Goal: Task Accomplishment & Management: Manage account settings

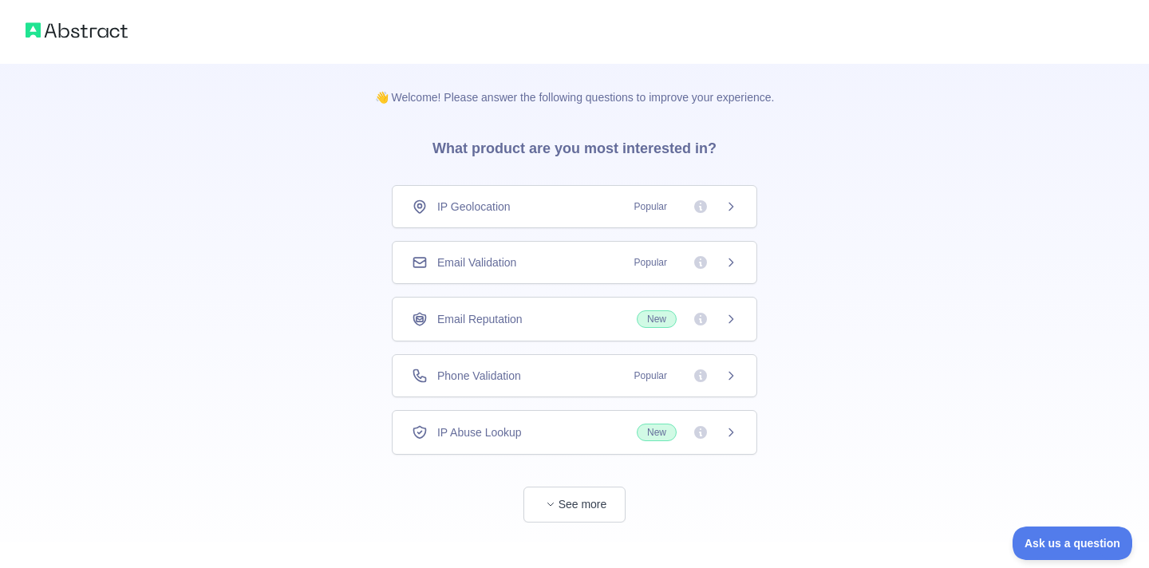
scroll to position [18, 0]
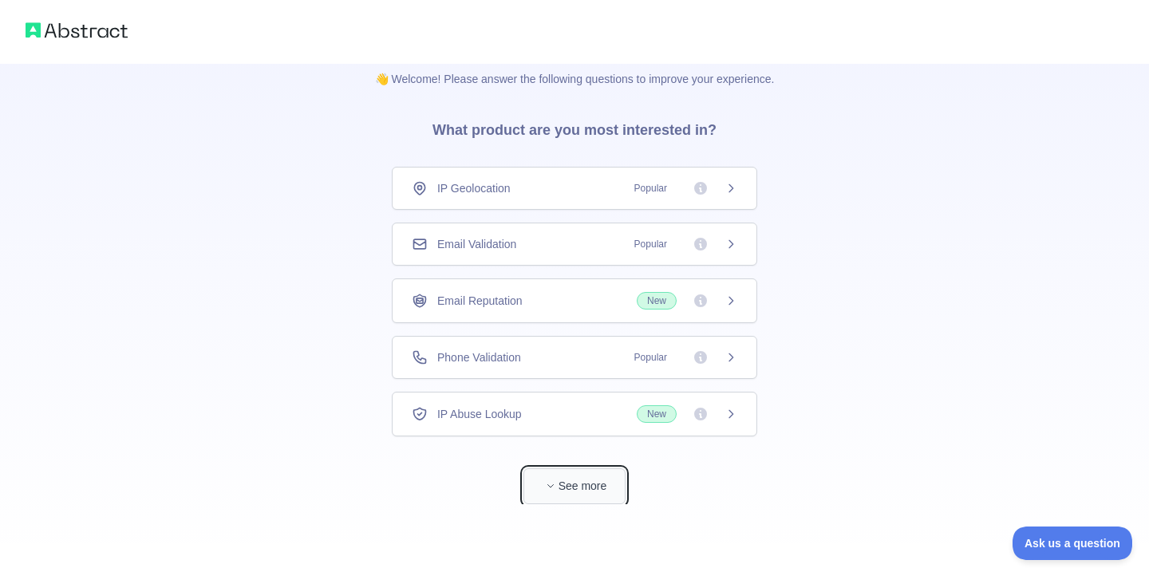
click at [584, 485] on button "See more" at bounding box center [575, 487] width 102 height 36
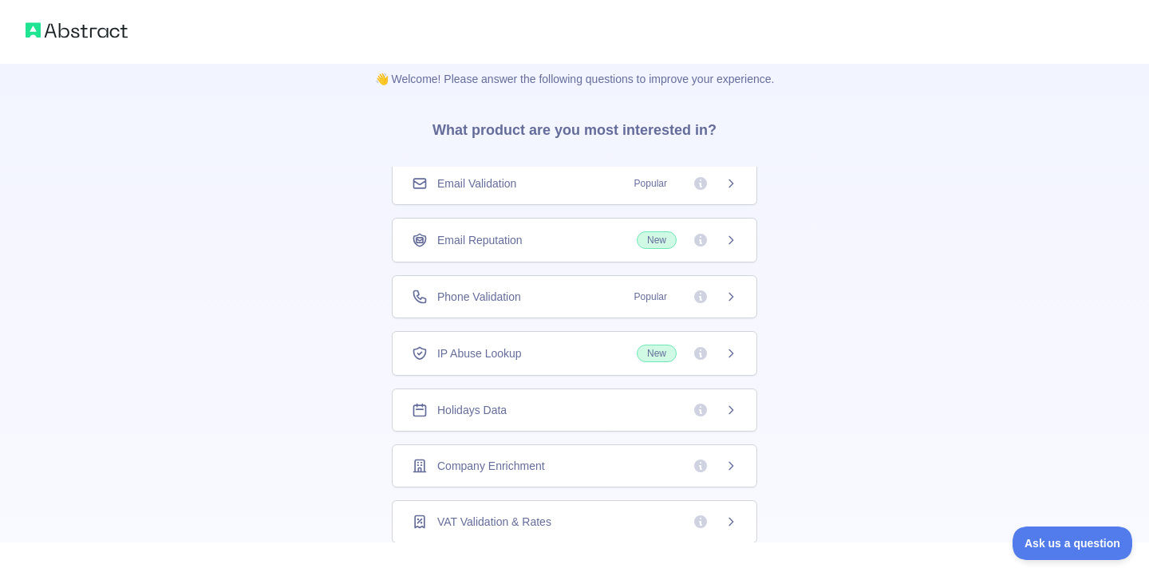
scroll to position [0, 0]
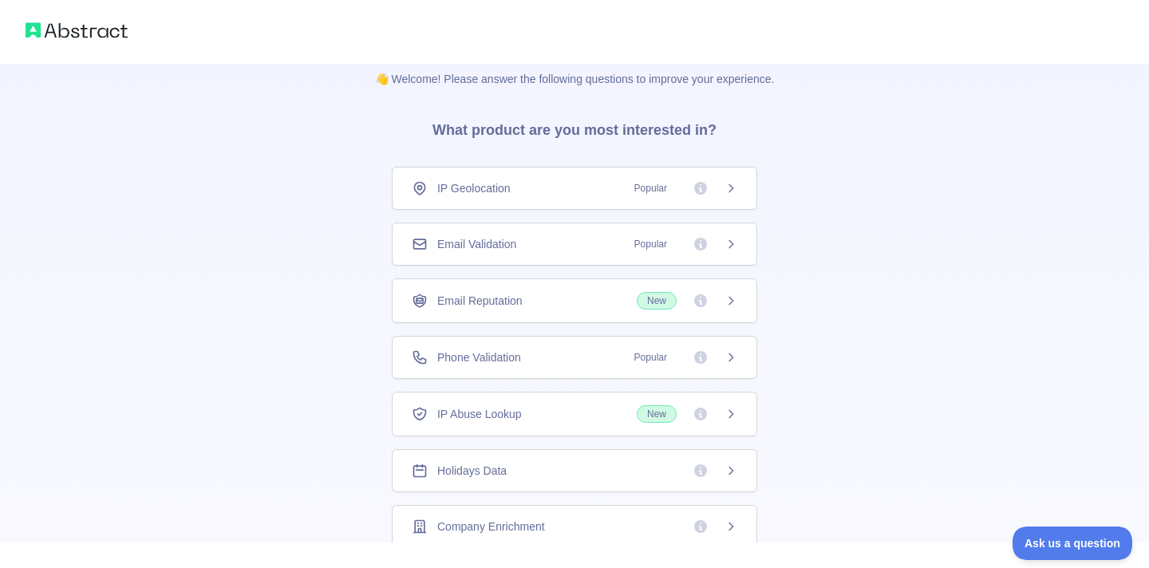
click at [700, 250] on icon at bounding box center [700, 244] width 13 height 13
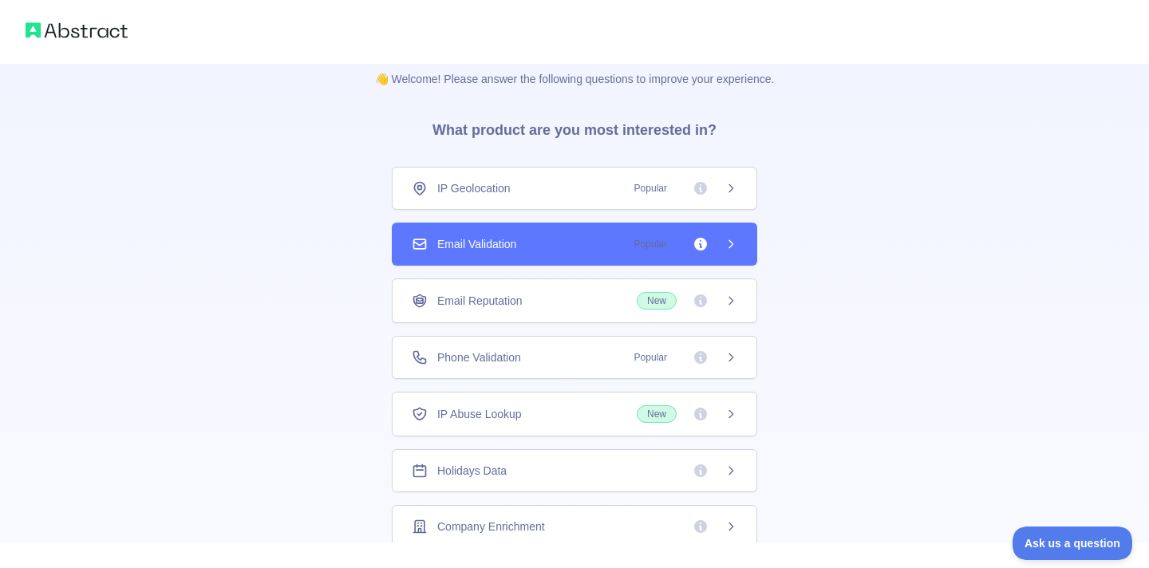
click at [543, 241] on div "Email Validation Popular" at bounding box center [575, 244] width 326 height 16
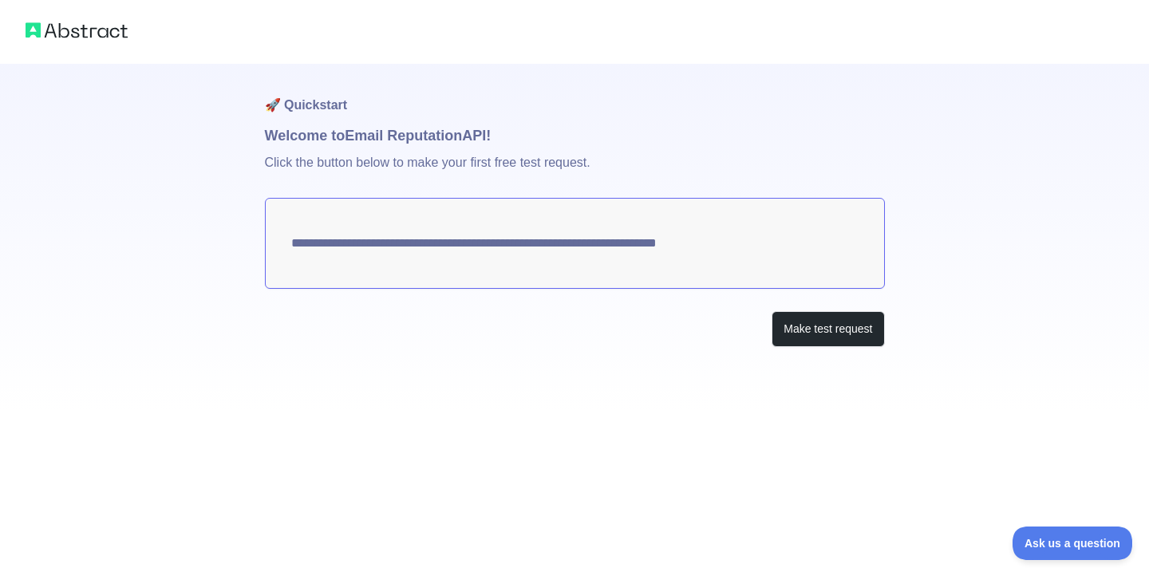
click at [633, 247] on textarea "**********" at bounding box center [575, 243] width 620 height 91
click at [847, 336] on button "Make test request" at bounding box center [828, 329] width 113 height 36
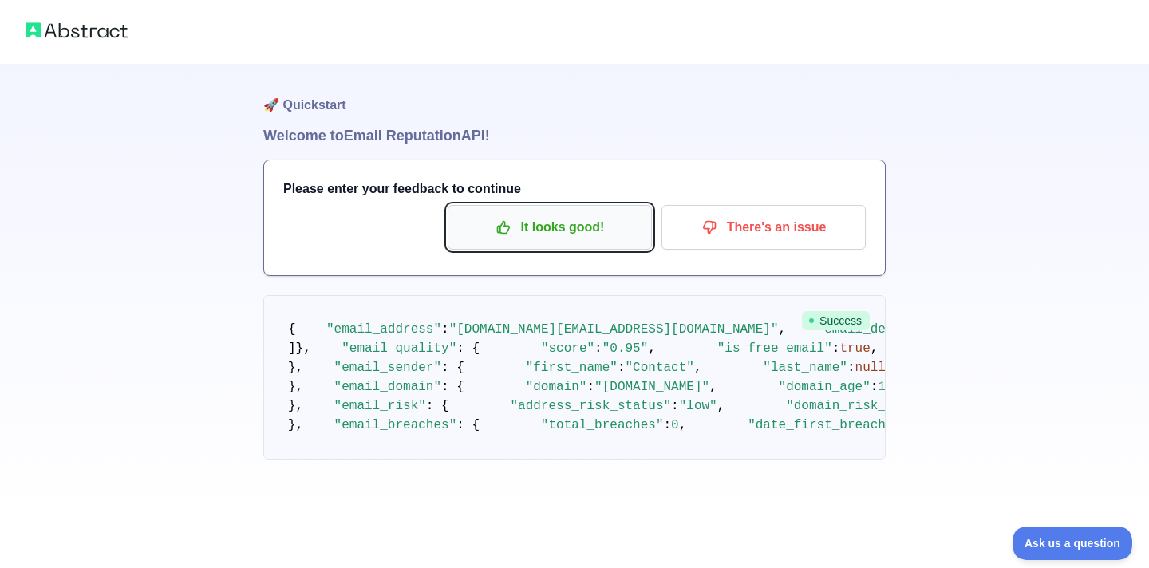
click at [627, 236] on p "It looks good!" at bounding box center [550, 227] width 180 height 27
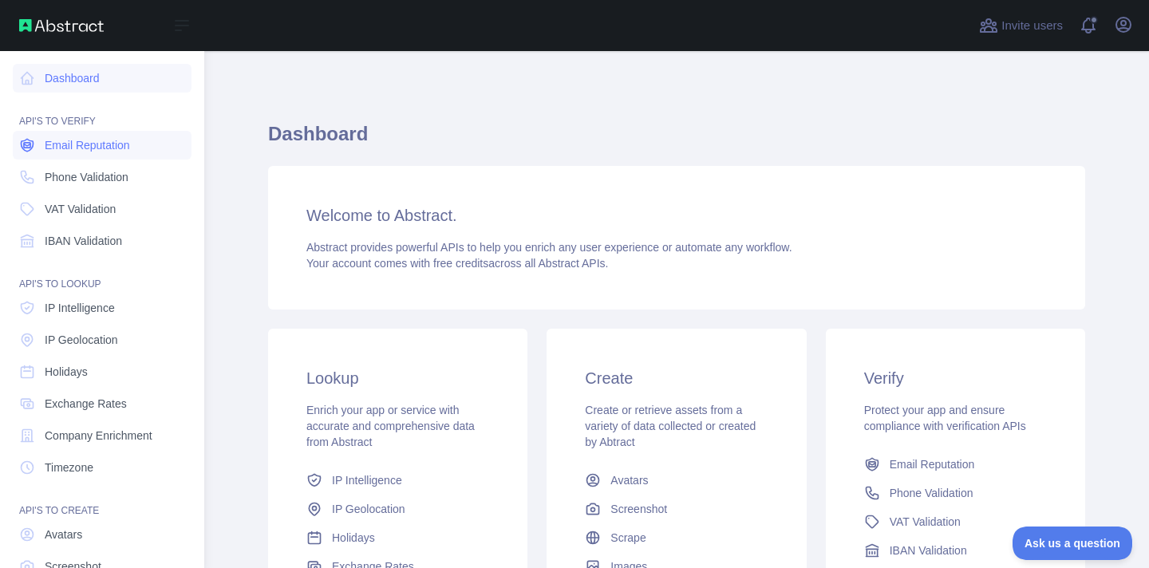
click at [130, 148] on span "Email Reputation" at bounding box center [87, 145] width 85 height 16
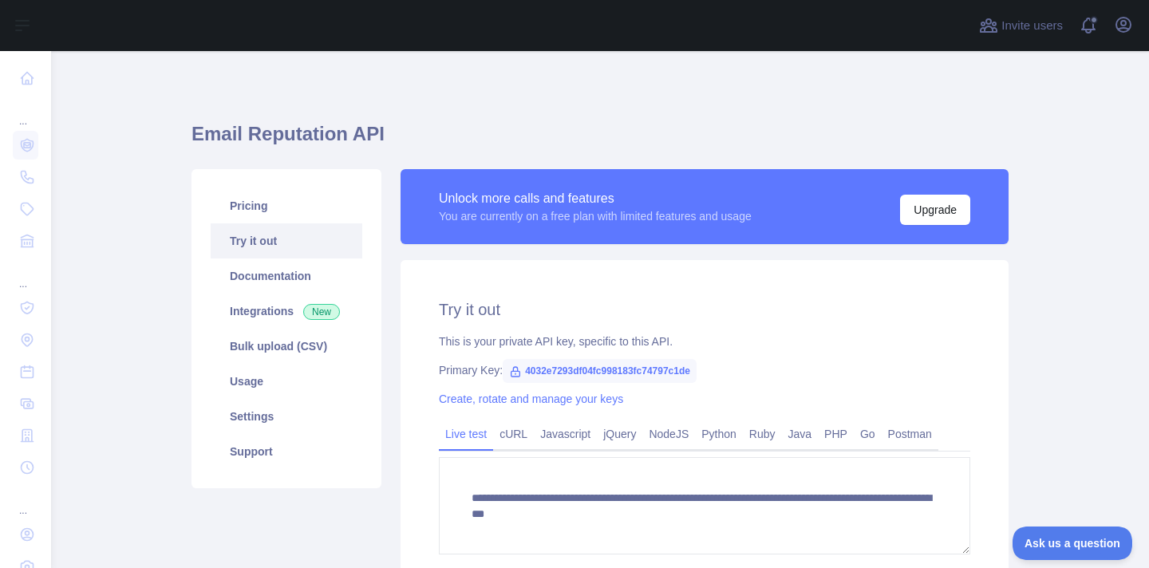
scroll to position [64, 0]
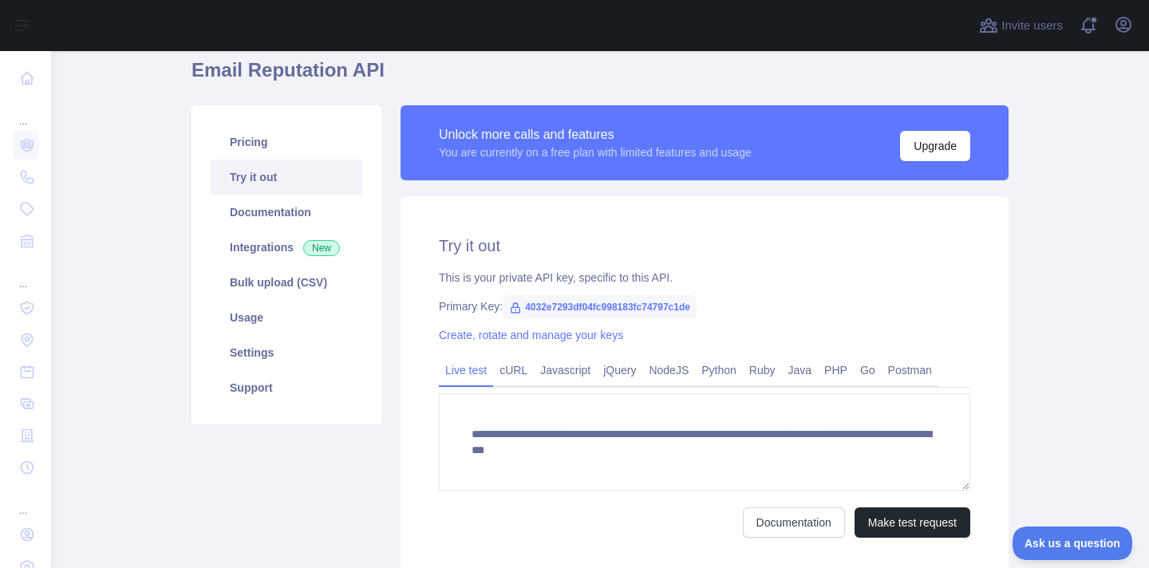
click at [619, 307] on span "4032e7293df04fc998183fc74797c1de" at bounding box center [600, 307] width 194 height 24
click at [647, 303] on span "4032e7293df04fc998183fc74797c1de" at bounding box center [600, 307] width 194 height 24
click at [599, 334] on link "Create, rotate and manage your keys" at bounding box center [531, 335] width 184 height 13
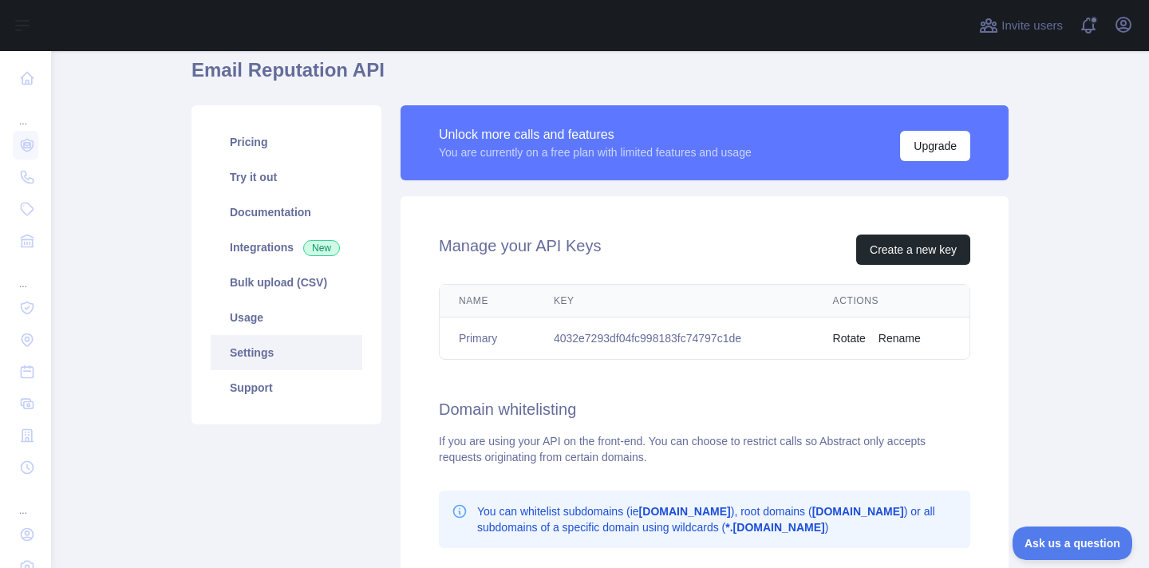
click at [643, 342] on td "4032e7293df04fc998183fc74797c1de" at bounding box center [674, 339] width 279 height 42
click at [676, 329] on td "4032e7293df04fc998183fc74797c1de" at bounding box center [674, 339] width 279 height 42
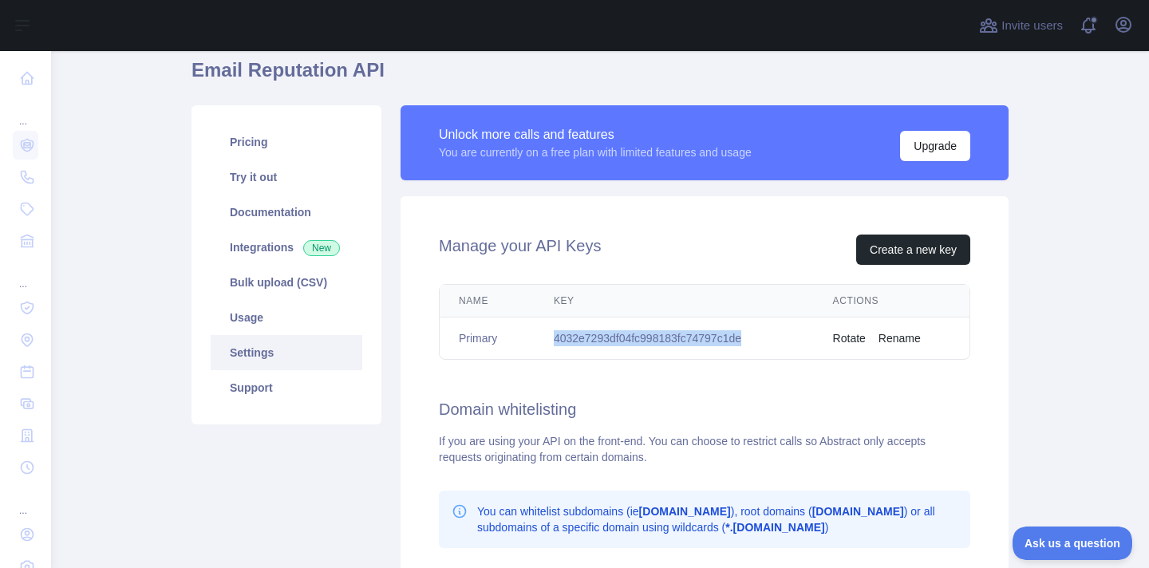
click at [676, 329] on td "4032e7293df04fc998183fc74797c1de" at bounding box center [674, 339] width 279 height 42
click at [677, 333] on td "4032e7293df04fc998183fc74797c1de" at bounding box center [674, 339] width 279 height 42
click at [678, 371] on div "Manage your API Keys Create a new key Name Key Actions Primary 4032e7293df04fc9…" at bounding box center [705, 481] width 608 height 571
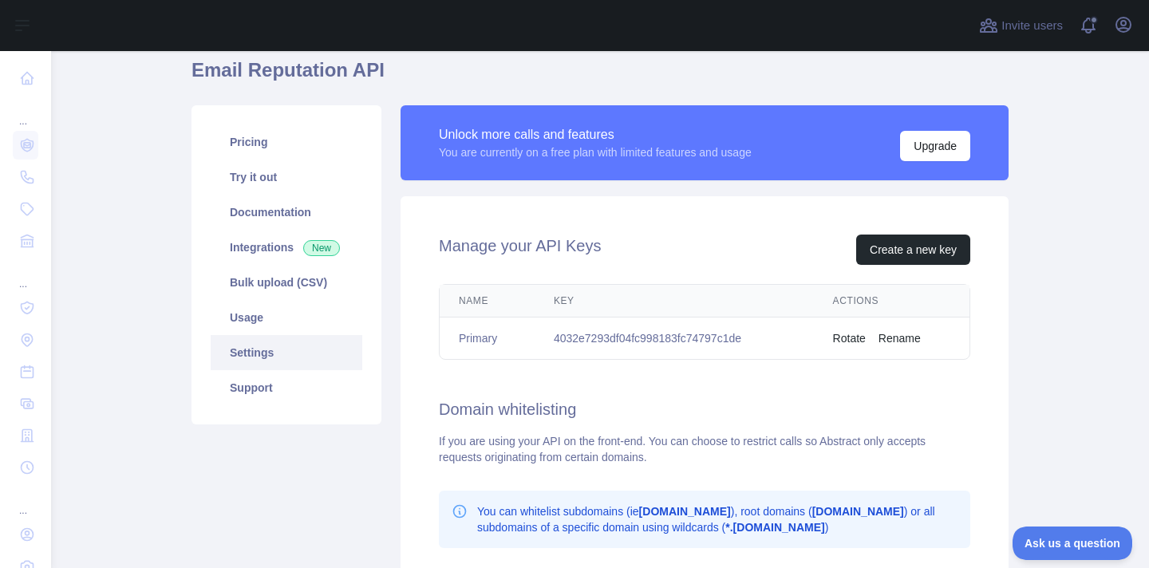
click at [620, 359] on div "Name Key Actions Primary 4032e7293df04fc998183fc74797c1de Rotate Rename" at bounding box center [705, 322] width 532 height 76
click at [649, 336] on td "4032e7293df04fc998183fc74797c1de" at bounding box center [674, 339] width 279 height 42
click at [603, 338] on td "4032e7293df04fc998183fc74797c1de" at bounding box center [674, 339] width 279 height 42
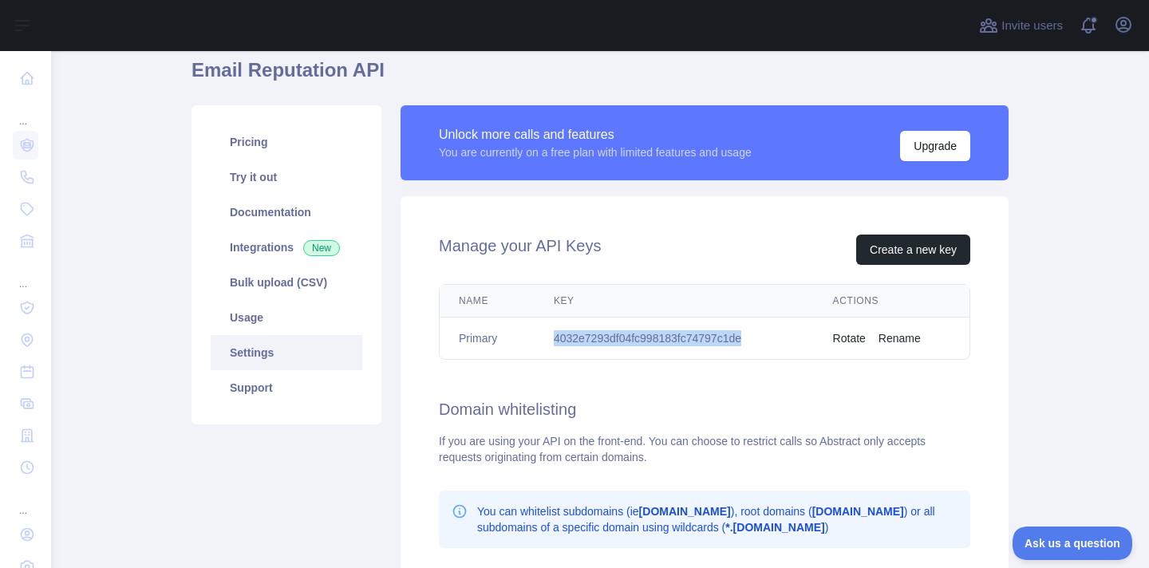
click at [657, 339] on td "4032e7293df04fc998183fc74797c1de" at bounding box center [674, 339] width 279 height 42
click at [857, 339] on button "Rotate" at bounding box center [849, 338] width 33 height 16
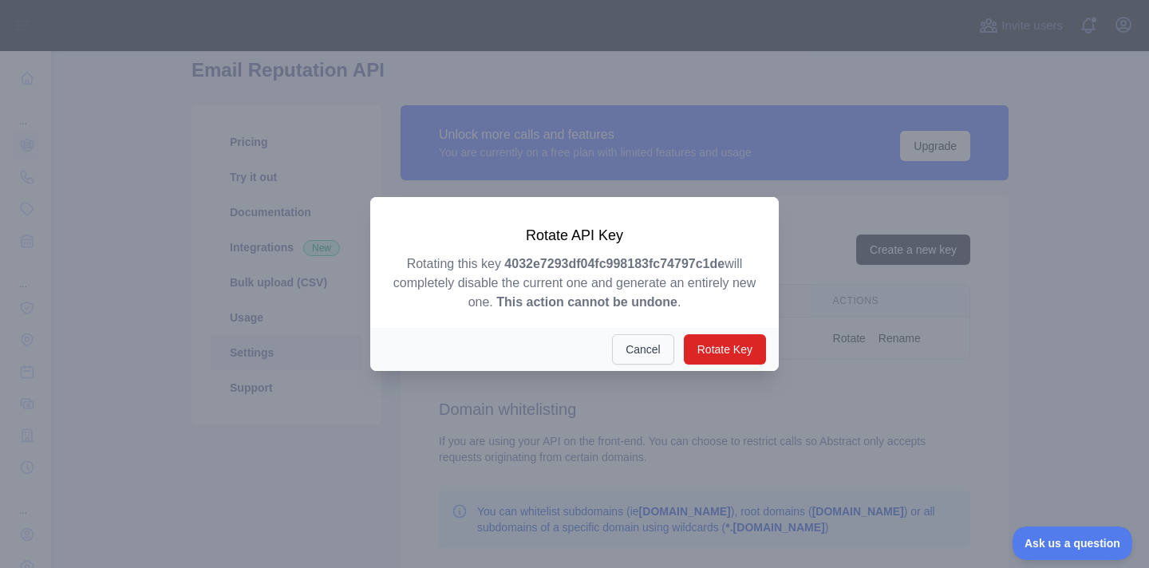
click at [635, 354] on button "Cancel" at bounding box center [643, 349] width 62 height 30
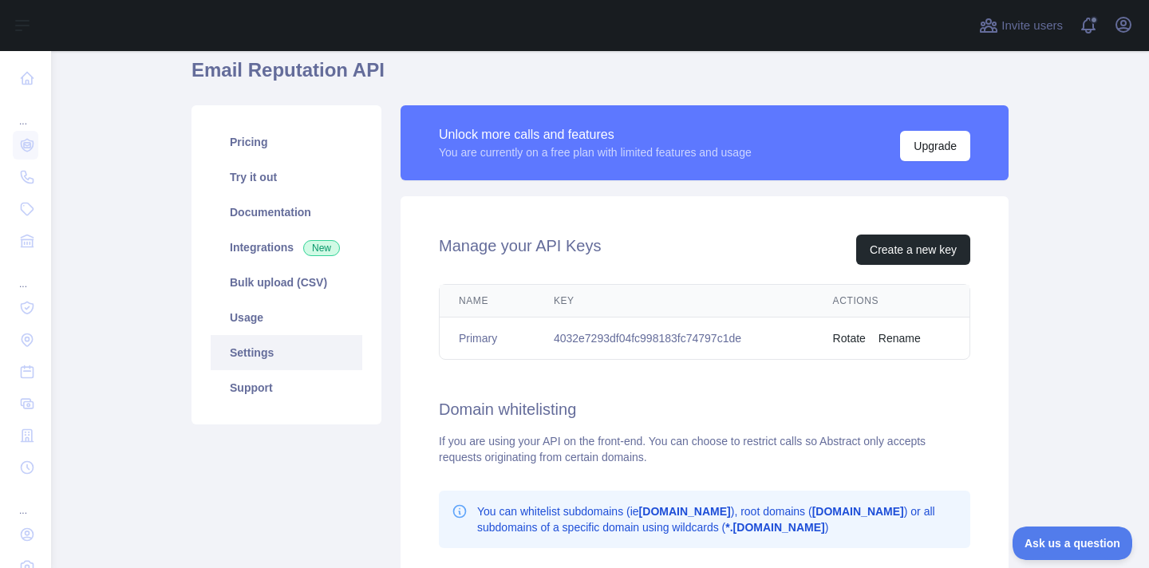
click at [614, 338] on td "4032e7293df04fc998183fc74797c1de" at bounding box center [674, 339] width 279 height 42
copy td "4032e7293df04fc998183fc74797c1de"
